Goal: Task Accomplishment & Management: Use online tool/utility

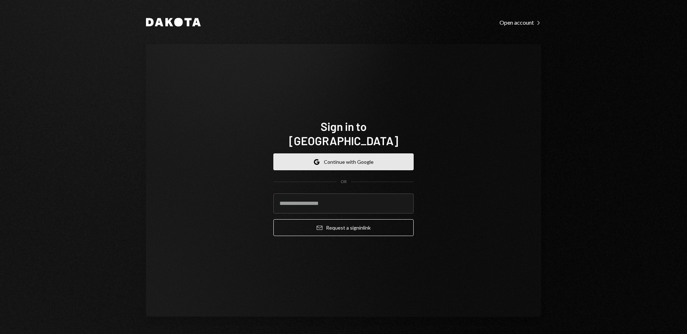
click at [341, 154] on button "Google Continue with Google" at bounding box center [343, 162] width 140 height 17
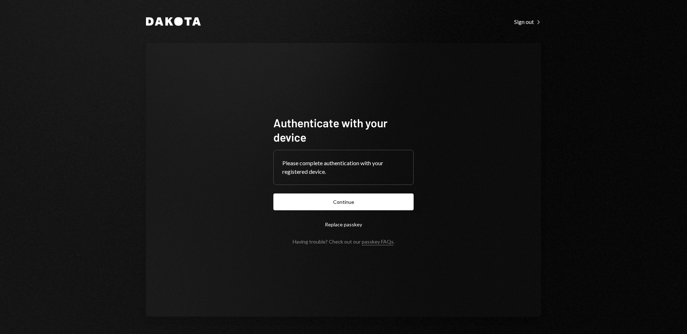
click at [273, 194] on button "Continue" at bounding box center [343, 202] width 140 height 17
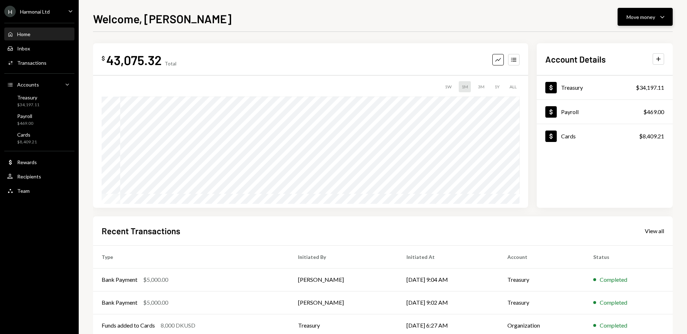
click at [654, 16] on div "Move money" at bounding box center [641, 17] width 29 height 8
click at [619, 55] on div "Transfer" at bounding box center [639, 55] width 52 height 8
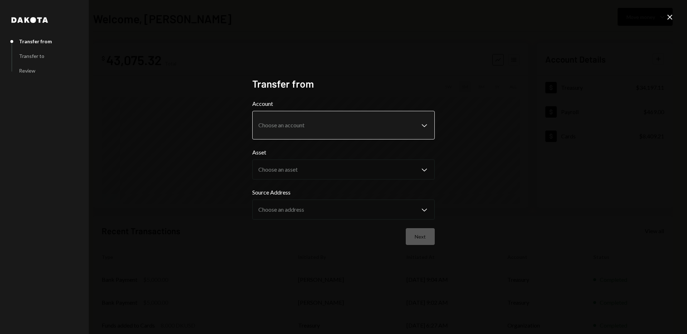
click at [325, 130] on body "**********" at bounding box center [343, 167] width 687 height 334
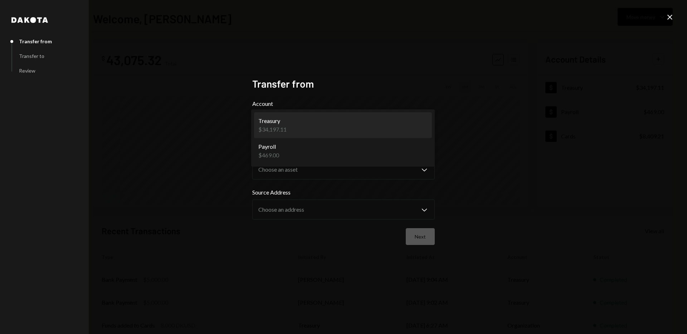
select select "**********"
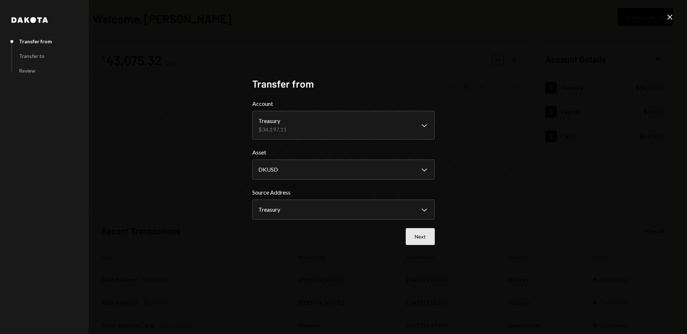
click at [422, 238] on button "Next" at bounding box center [420, 236] width 29 height 17
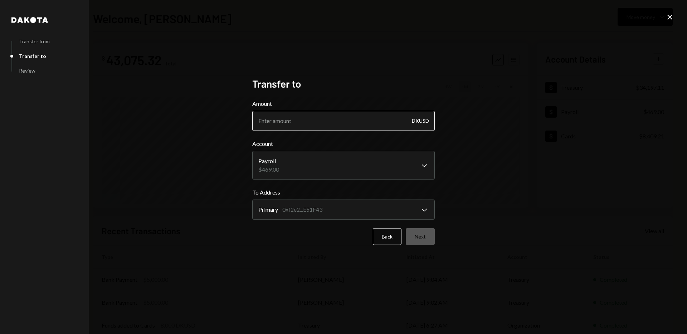
click at [348, 126] on input "Amount" at bounding box center [343, 121] width 183 height 20
type input "11083.14"
click at [487, 170] on div "**********" at bounding box center [343, 167] width 687 height 334
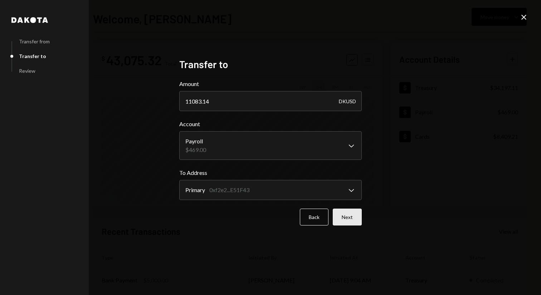
click at [349, 218] on button "Next" at bounding box center [347, 216] width 29 height 17
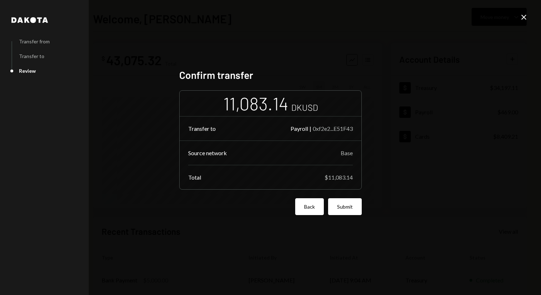
click at [310, 211] on button "Back" at bounding box center [309, 206] width 29 height 17
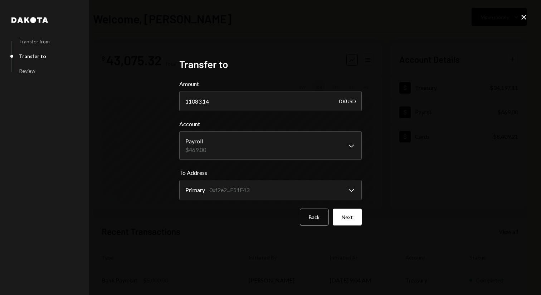
click at [310, 211] on button "Back" at bounding box center [314, 216] width 29 height 17
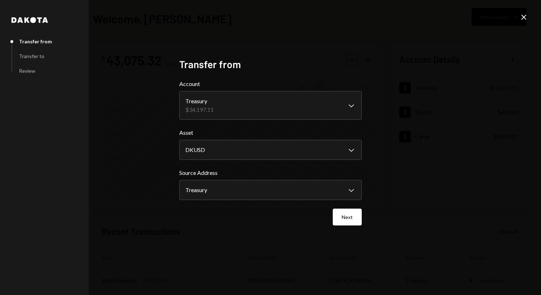
click at [522, 19] on icon at bounding box center [523, 17] width 5 height 5
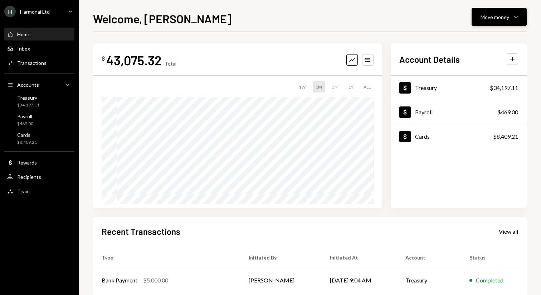
click at [517, 17] on icon "button" at bounding box center [516, 17] width 4 height 2
click at [479, 38] on div "Send" at bounding box center [493, 39] width 52 height 8
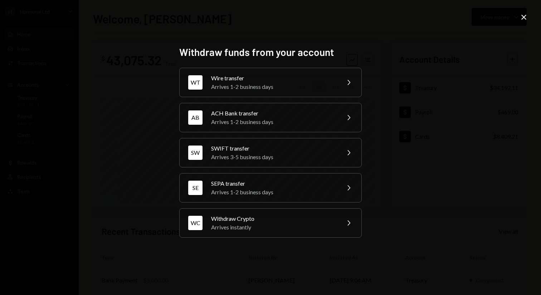
click at [525, 17] on icon "Close" at bounding box center [524, 17] width 9 height 9
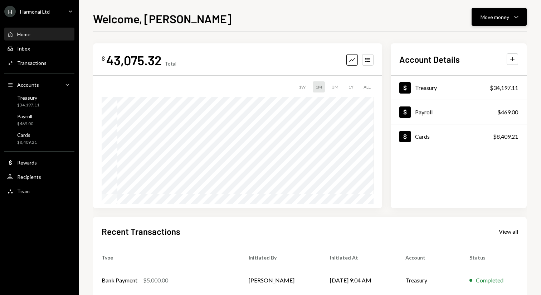
click at [506, 19] on div "Move money" at bounding box center [495, 17] width 29 height 8
click at [478, 54] on div "Transfer" at bounding box center [493, 55] width 52 height 8
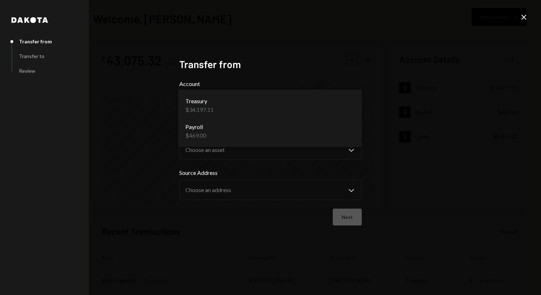
click at [329, 102] on body "**********" at bounding box center [270, 147] width 541 height 295
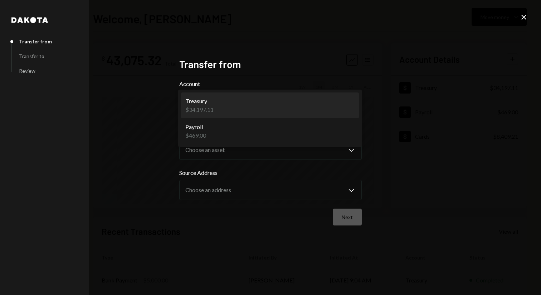
select select "**********"
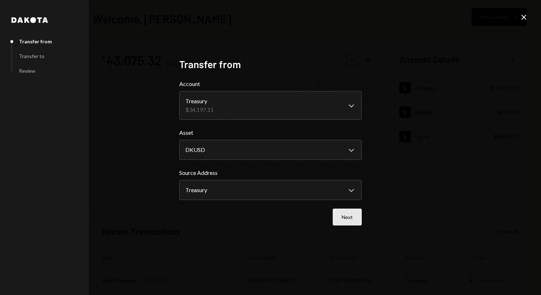
click at [348, 216] on button "Next" at bounding box center [347, 216] width 29 height 17
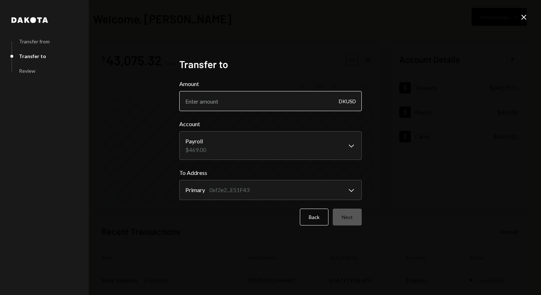
click at [292, 107] on input "Amount" at bounding box center [270, 101] width 183 height 20
type input "11083.14"
click at [350, 216] on button "Next" at bounding box center [347, 216] width 29 height 17
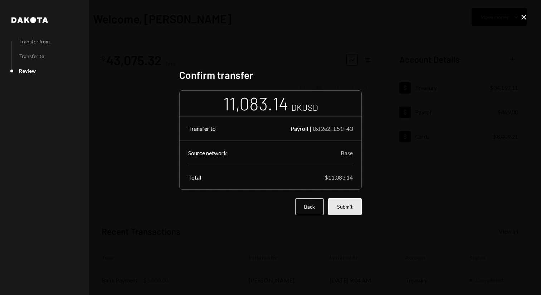
click at [349, 207] on button "Submit" at bounding box center [345, 206] width 34 height 17
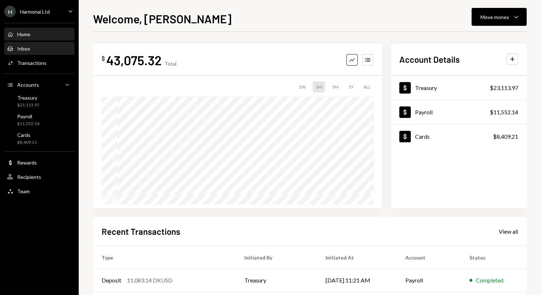
click at [37, 50] on div "Inbox Inbox" at bounding box center [39, 48] width 64 height 6
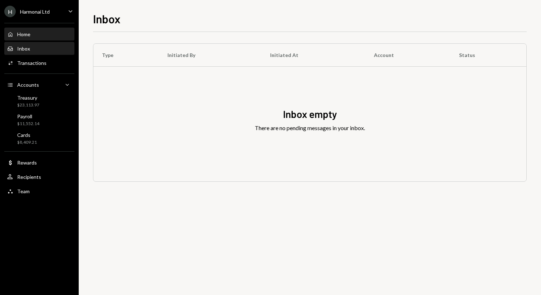
click at [37, 35] on div "Home Home" at bounding box center [39, 34] width 64 height 6
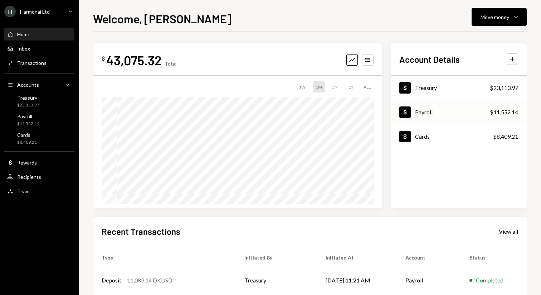
click at [432, 116] on div "Dollar Payroll" at bounding box center [415, 111] width 33 height 11
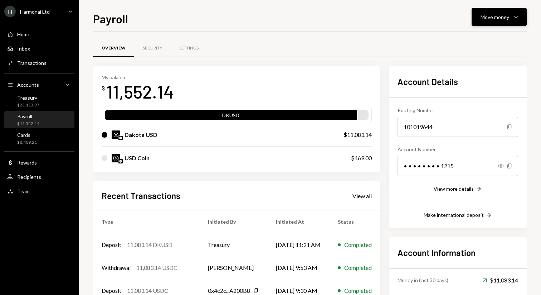
click at [502, 21] on button "Move money Caret Down" at bounding box center [499, 17] width 55 height 18
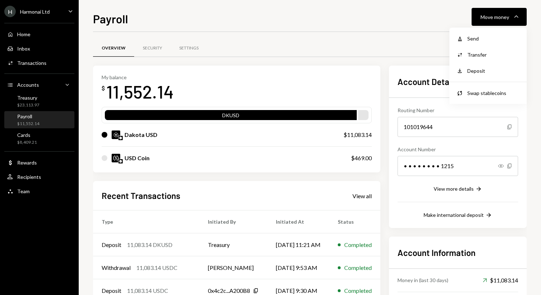
click at [441, 18] on div "Payroll Move money Caret Down" at bounding box center [310, 18] width 434 height 16
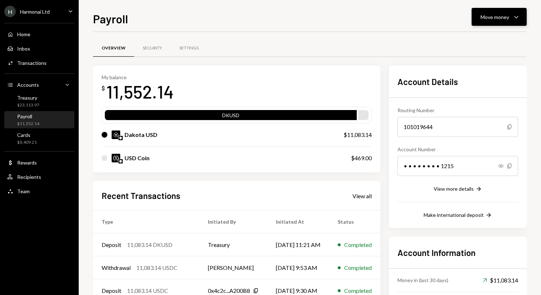
click at [514, 17] on icon "Caret Down" at bounding box center [516, 17] width 9 height 9
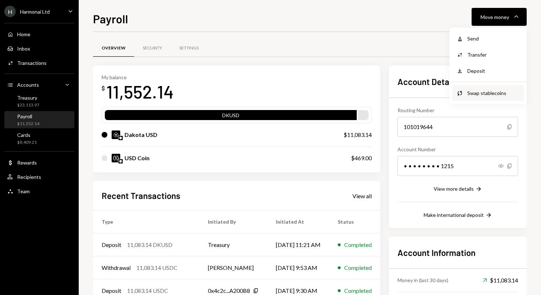
click at [491, 92] on div "Swap stablecoins" at bounding box center [493, 93] width 52 height 8
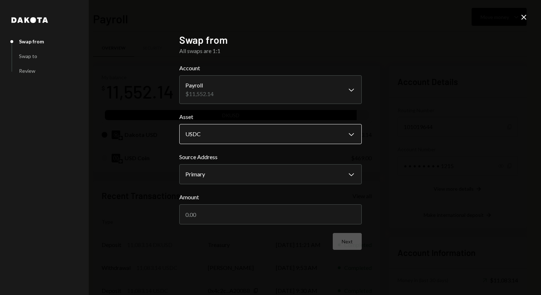
click at [317, 138] on body "H Harmonai Ltd Caret Down Home Home Inbox Inbox Activities Transactions Account…" at bounding box center [270, 147] width 541 height 295
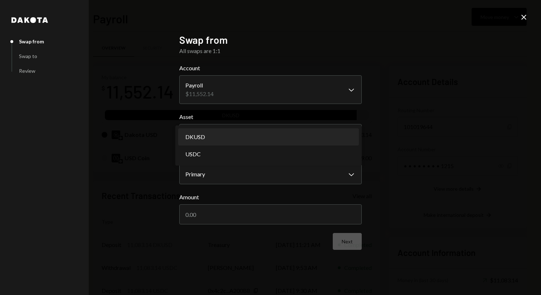
select select "*****"
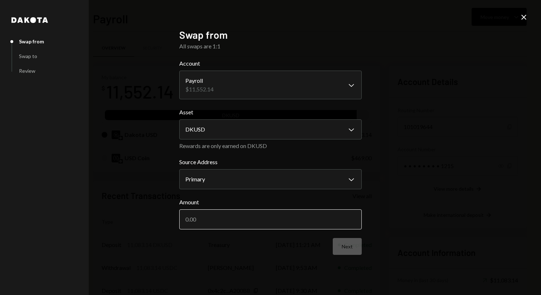
click at [266, 223] on input "Amount" at bounding box center [270, 219] width 183 height 20
type input "11083.14"
click at [348, 248] on button "Next" at bounding box center [347, 246] width 29 height 17
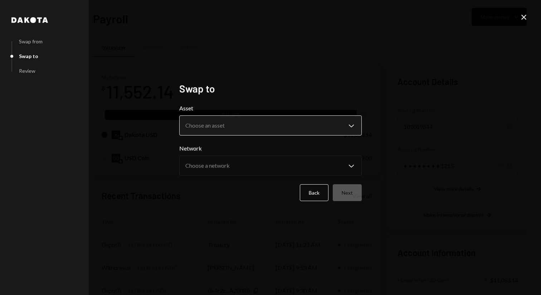
click at [231, 119] on body "H Harmonai Ltd Caret Down Home Home Inbox Inbox Activities Transactions Account…" at bounding box center [270, 147] width 541 height 295
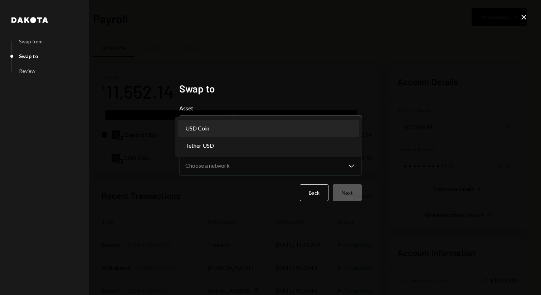
select select "****"
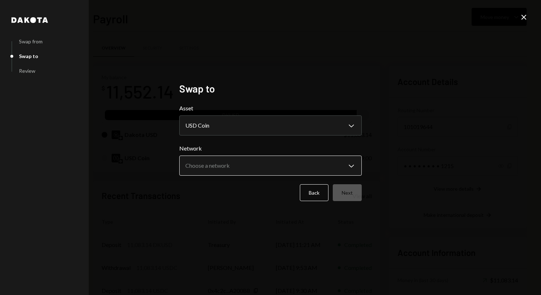
click at [254, 162] on body "H Harmonai Ltd Caret Down Home Home Inbox Inbox Activities Transactions Account…" at bounding box center [270, 147] width 541 height 295
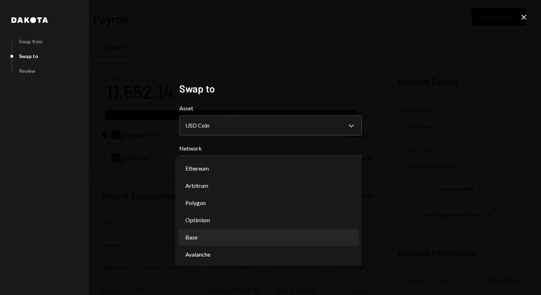
select select "**********"
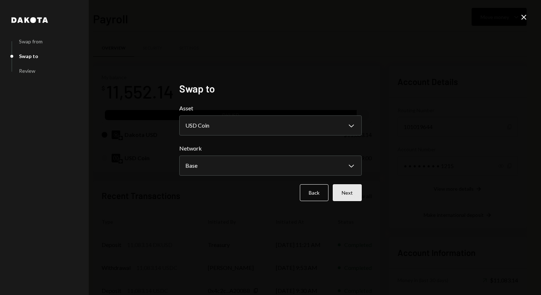
click at [352, 193] on button "Next" at bounding box center [347, 192] width 29 height 17
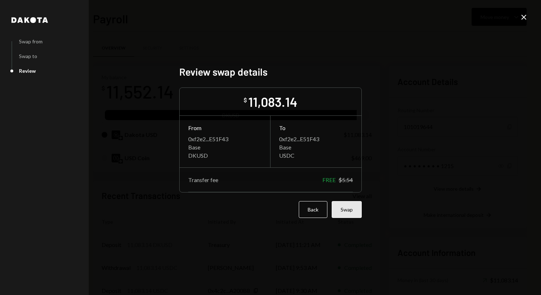
click at [356, 210] on button "Swap" at bounding box center [347, 209] width 30 height 17
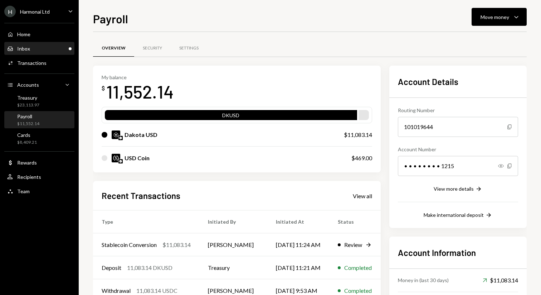
click at [39, 49] on div "Inbox Inbox" at bounding box center [39, 48] width 64 height 6
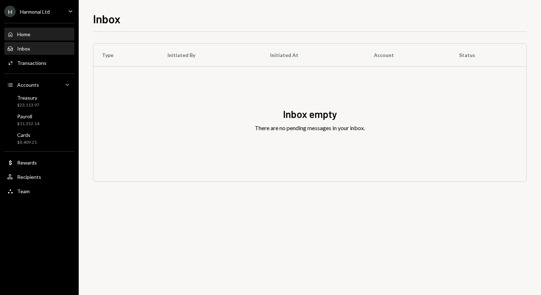
click at [37, 36] on div "Home Home" at bounding box center [39, 34] width 64 height 6
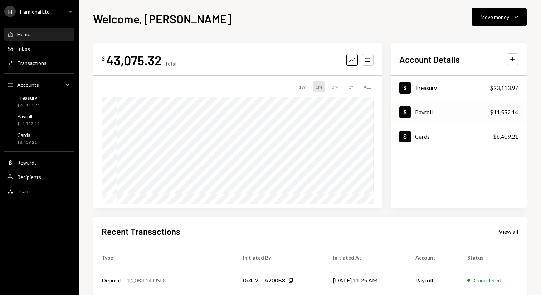
click at [462, 116] on div "Dollar Payroll $11,552.14" at bounding box center [459, 112] width 136 height 23
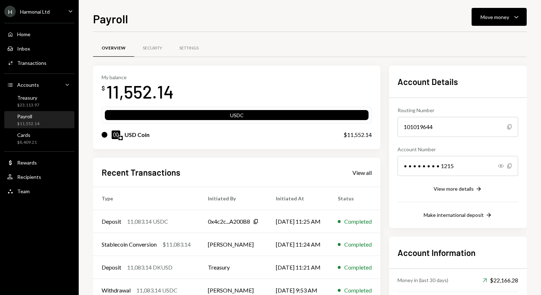
click at [391, 133] on div "My balance $ 11,552.14 USDC USD Coin $11,552.14 Recent Transactions View all Ty…" at bounding box center [310, 251] width 434 height 372
click at [539, 25] on div "Payroll Move money Caret Down Overview Security Settings My balance $ 11,552.14…" at bounding box center [310, 147] width 462 height 295
click at [500, 15] on div "Move money" at bounding box center [495, 17] width 29 height 8
click at [473, 57] on div "Transfer" at bounding box center [493, 55] width 52 height 8
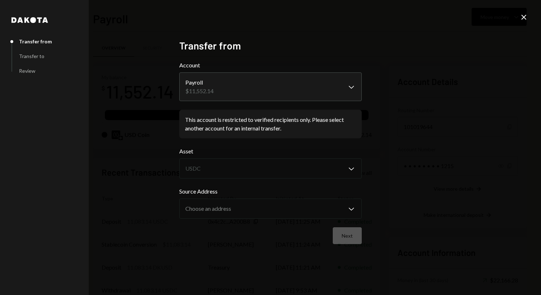
click at [322, 97] on body "H Harmonai Ltd Caret Down Home Home Inbox Inbox Activities Transactions Account…" at bounding box center [270, 147] width 541 height 295
click at [392, 204] on div "**********" at bounding box center [270, 147] width 541 height 295
click at [320, 129] on div "This account is restricted to verified recipients only. Please select another a…" at bounding box center [270, 123] width 171 height 17
click at [525, 19] on icon "Close" at bounding box center [524, 17] width 9 height 9
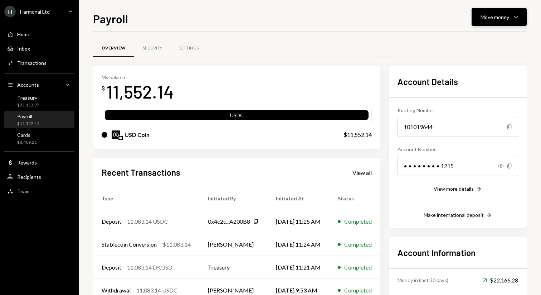
click at [509, 19] on div "Move money" at bounding box center [495, 17] width 29 height 8
click at [477, 33] on div "Withdraw Send" at bounding box center [488, 38] width 72 height 16
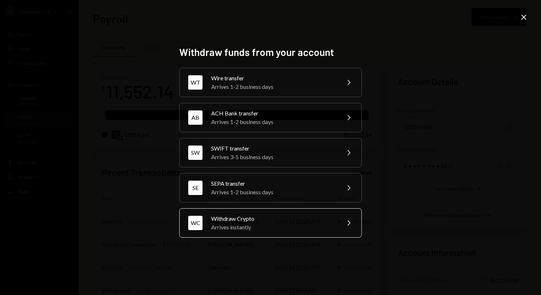
click at [322, 215] on div "Withdraw Crypto" at bounding box center [273, 218] width 125 height 9
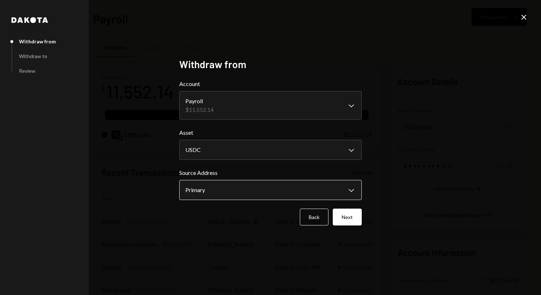
click at [282, 189] on body "H Harmonai Ltd Caret Down Home Home Inbox Inbox Activities Transactions Account…" at bounding box center [270, 147] width 541 height 295
click at [414, 191] on div "**********" at bounding box center [270, 147] width 541 height 295
click at [352, 216] on button "Next" at bounding box center [347, 216] width 29 height 17
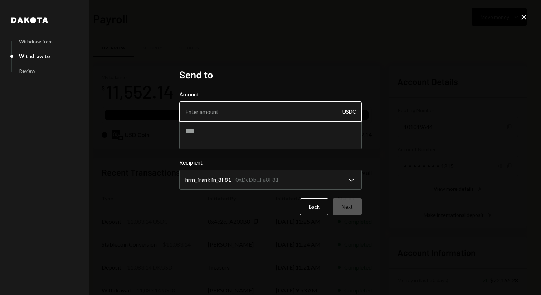
click at [296, 112] on input "Amount" at bounding box center [270, 111] width 183 height 20
type input "11083.14"
click at [273, 137] on textarea at bounding box center [270, 135] width 183 height 29
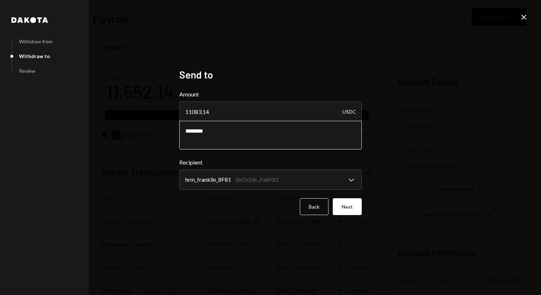
drag, startPoint x: 228, startPoint y: 130, endPoint x: 166, endPoint y: 126, distance: 62.4
click at [166, 126] on div "**********" at bounding box center [270, 147] width 541 height 295
paste textarea "**********"
type textarea "**********"
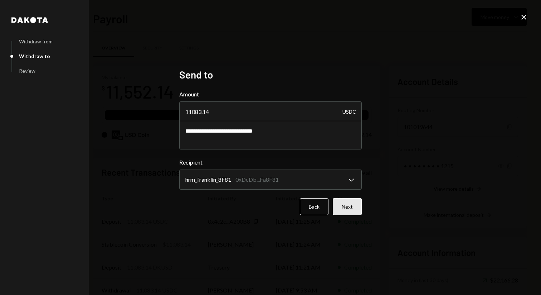
click at [354, 206] on button "Next" at bounding box center [347, 206] width 29 height 17
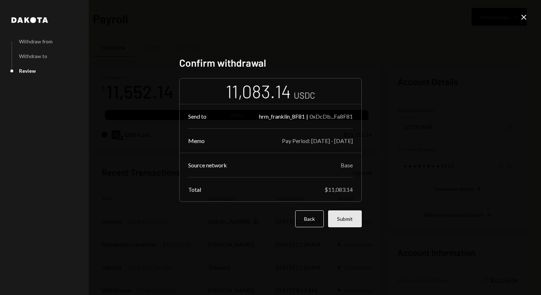
click at [349, 219] on button "Submit" at bounding box center [345, 218] width 34 height 17
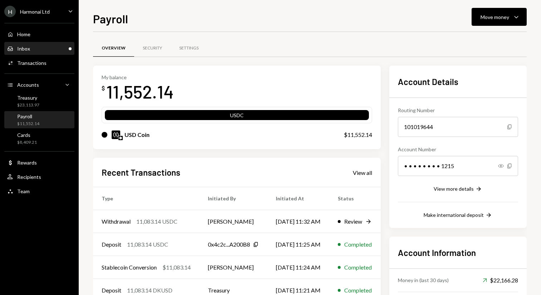
click at [30, 46] on div "Inbox Inbox" at bounding box center [39, 48] width 64 height 6
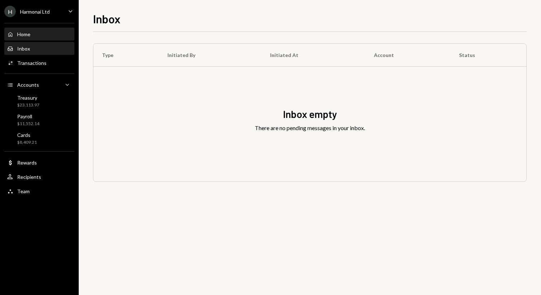
click at [28, 32] on div "Home" at bounding box center [23, 34] width 13 height 6
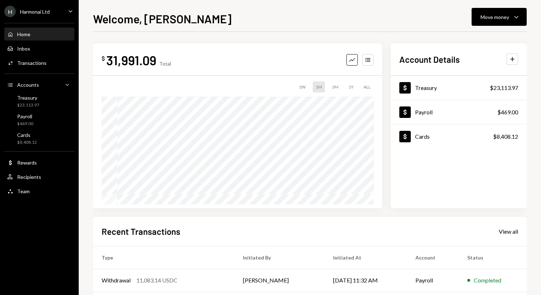
click at [235, 22] on div "Welcome, Steve Move money Caret Down" at bounding box center [310, 18] width 434 height 16
click at [450, 15] on div "Welcome, Steve Move money Caret Down" at bounding box center [310, 18] width 434 height 16
click at [500, 11] on button "Move money Caret Down" at bounding box center [499, 17] width 55 height 18
